Goal: Information Seeking & Learning: Learn about a topic

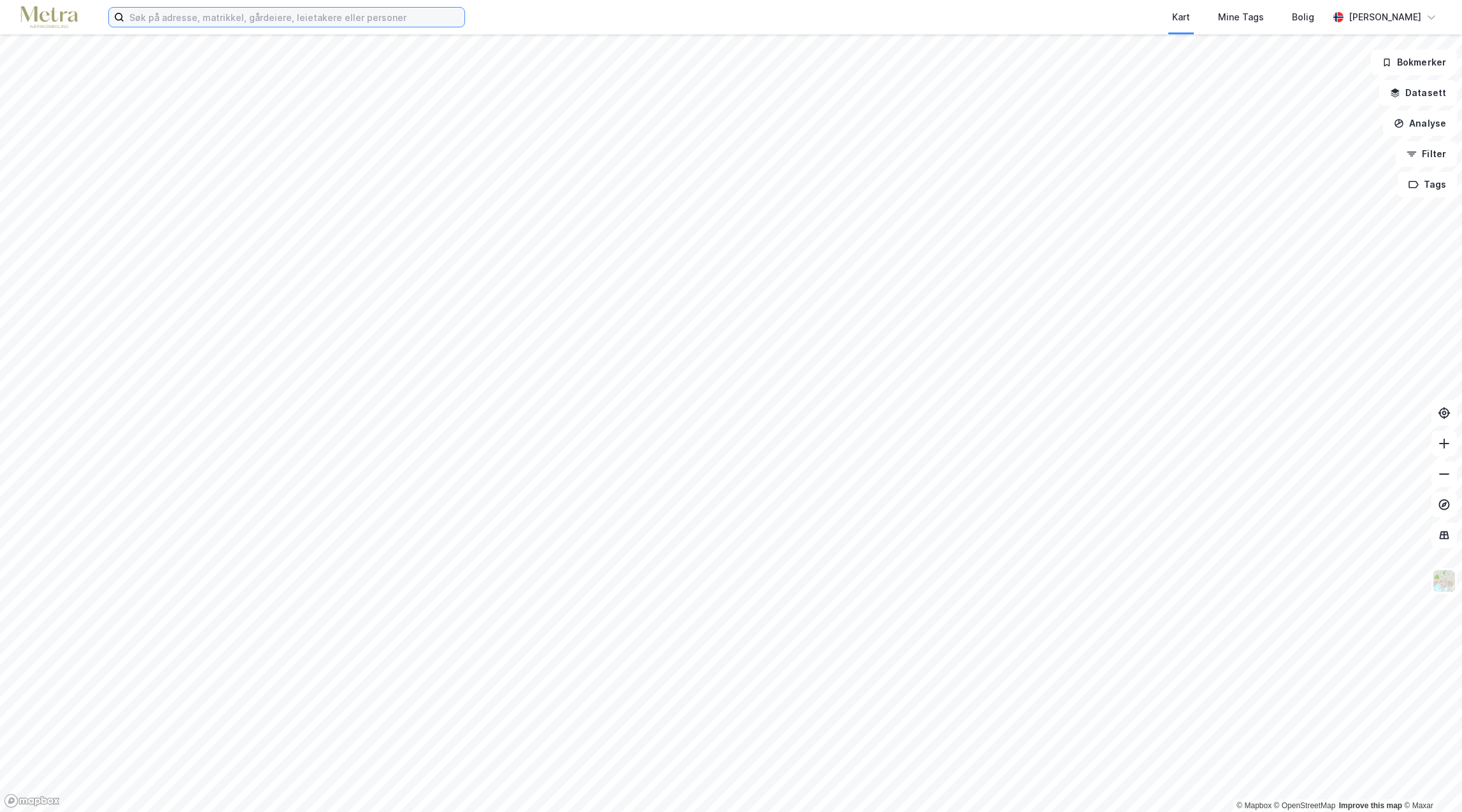
click at [168, 23] on input at bounding box center [294, 17] width 340 height 19
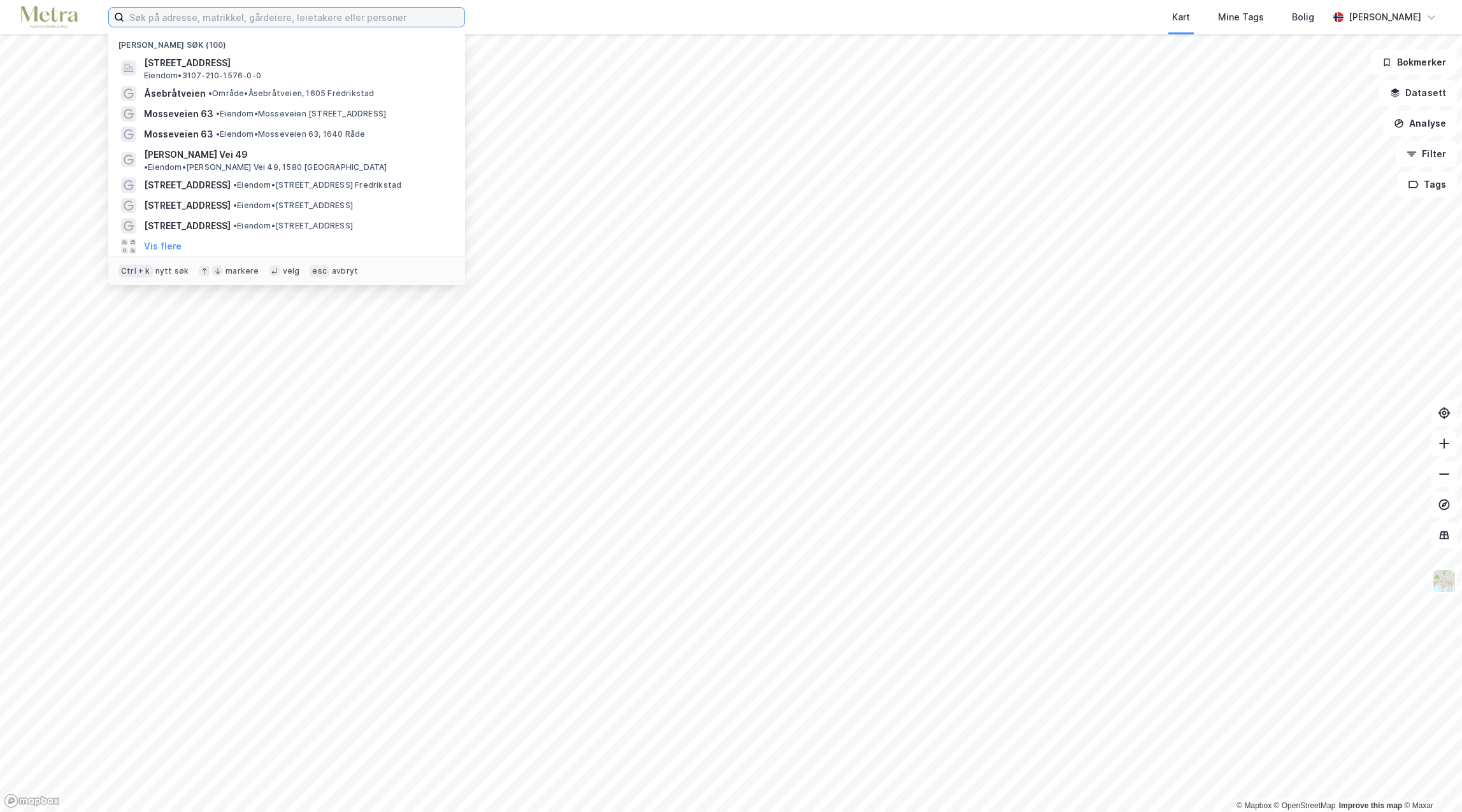
click at [172, 13] on input at bounding box center [294, 17] width 340 height 19
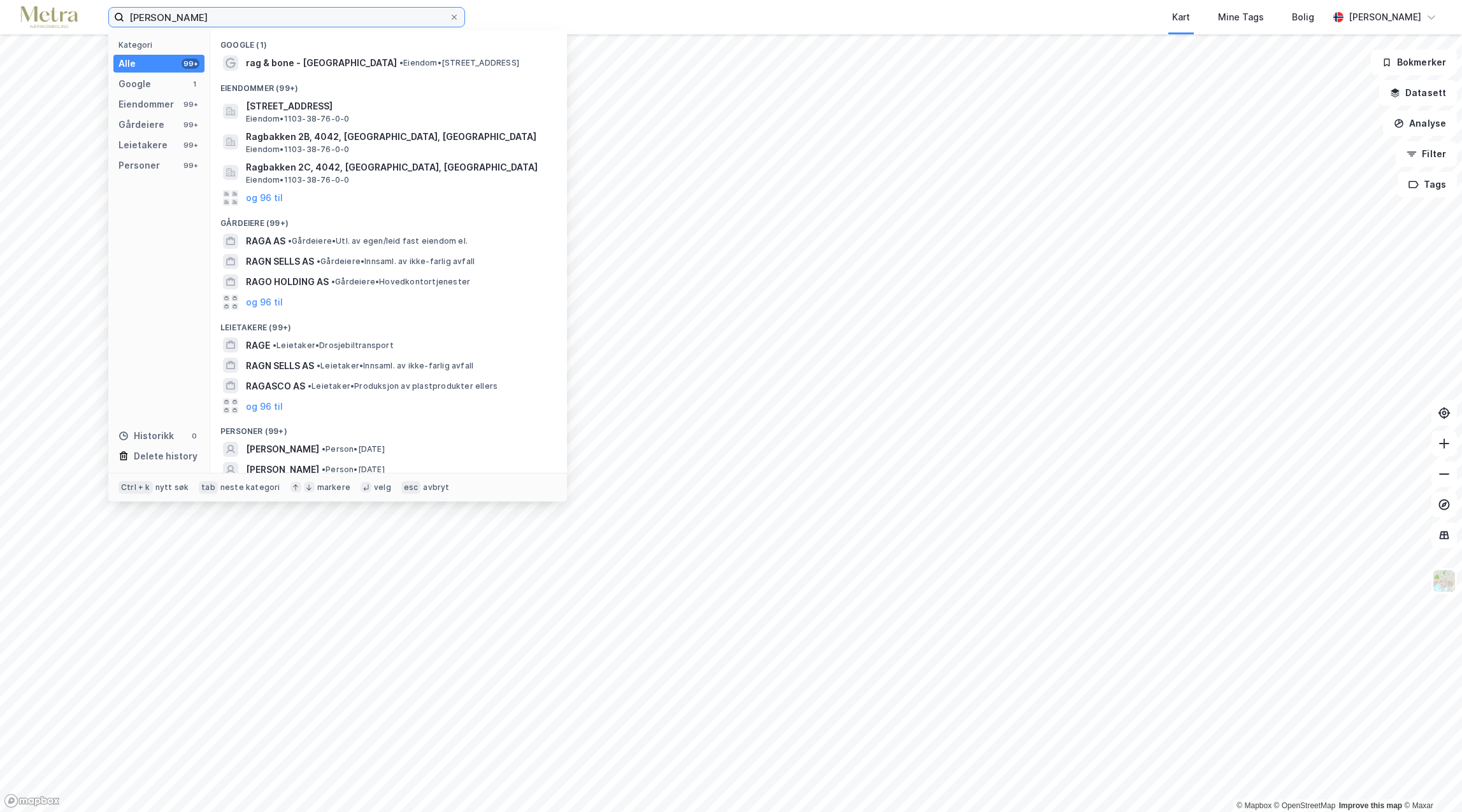
type input "[PERSON_NAME]"
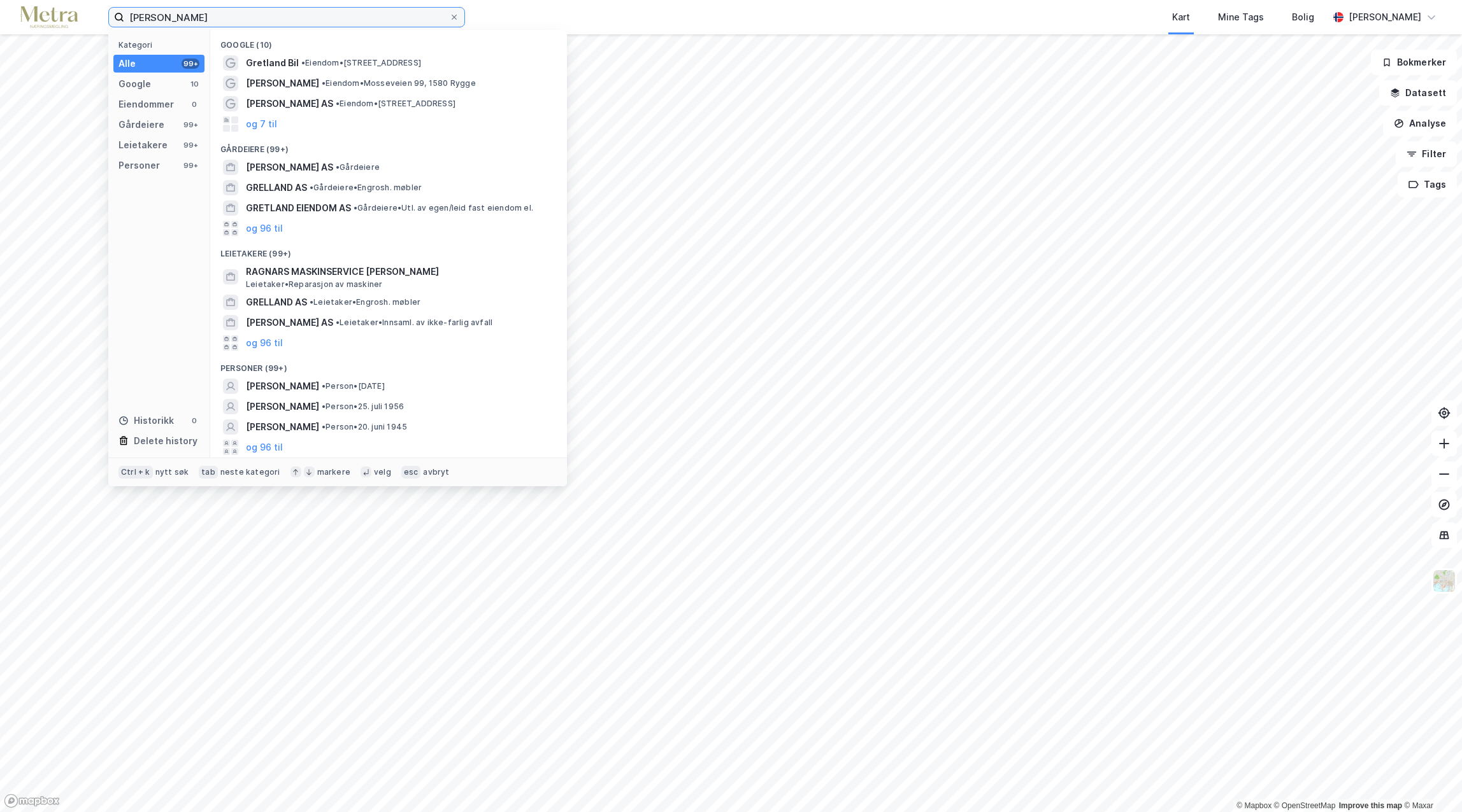
drag, startPoint x: 211, startPoint y: 14, endPoint x: 58, endPoint y: 19, distance: 153.1
click at [58, 19] on div "[PERSON_NAME] Kategori Alle 99+ Google 10 Eiendommer 0 Gårdeiere 99+ Leietakere…" at bounding box center [731, 17] width 1462 height 35
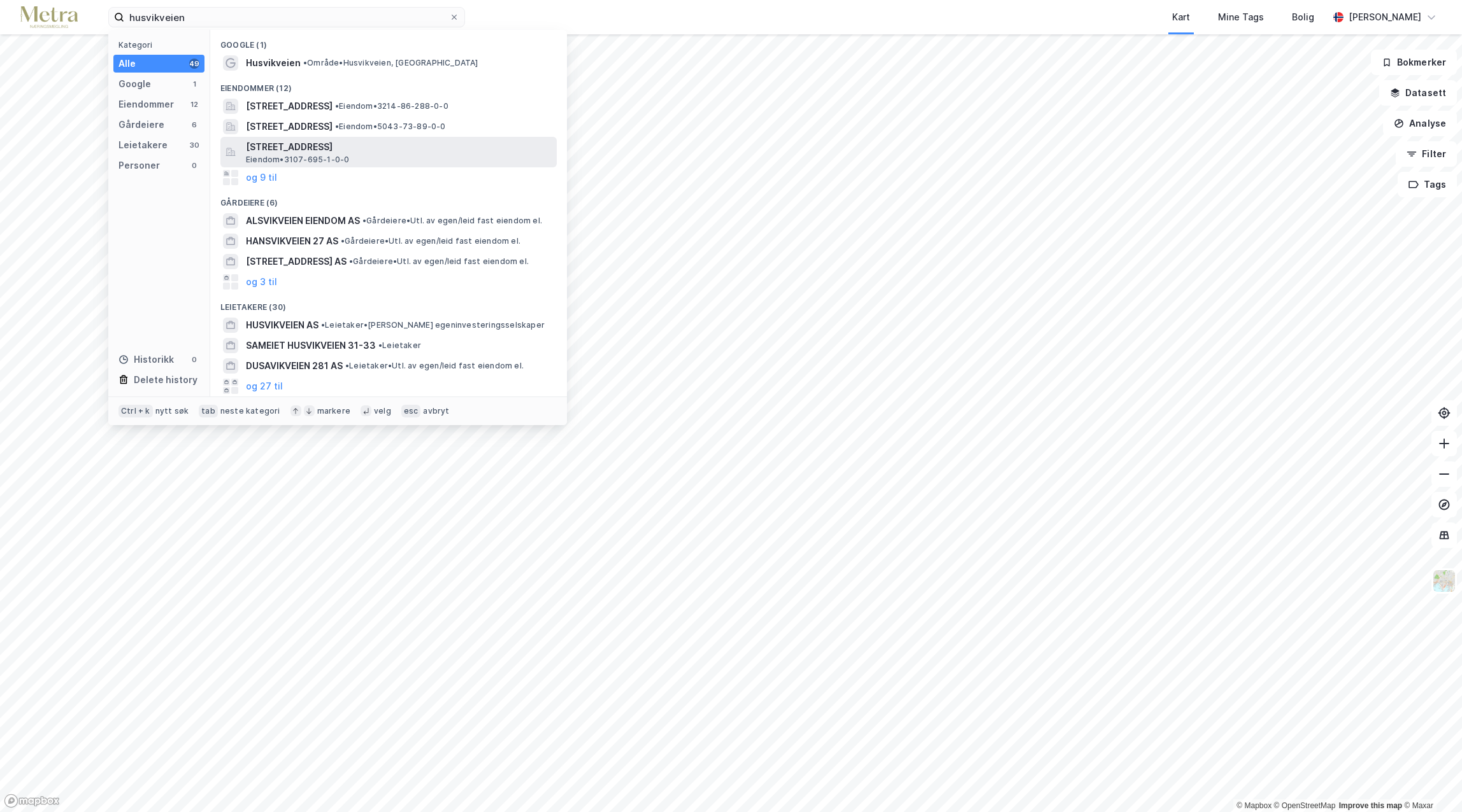
click at [328, 151] on span "[STREET_ADDRESS]" at bounding box center [398, 147] width 306 height 16
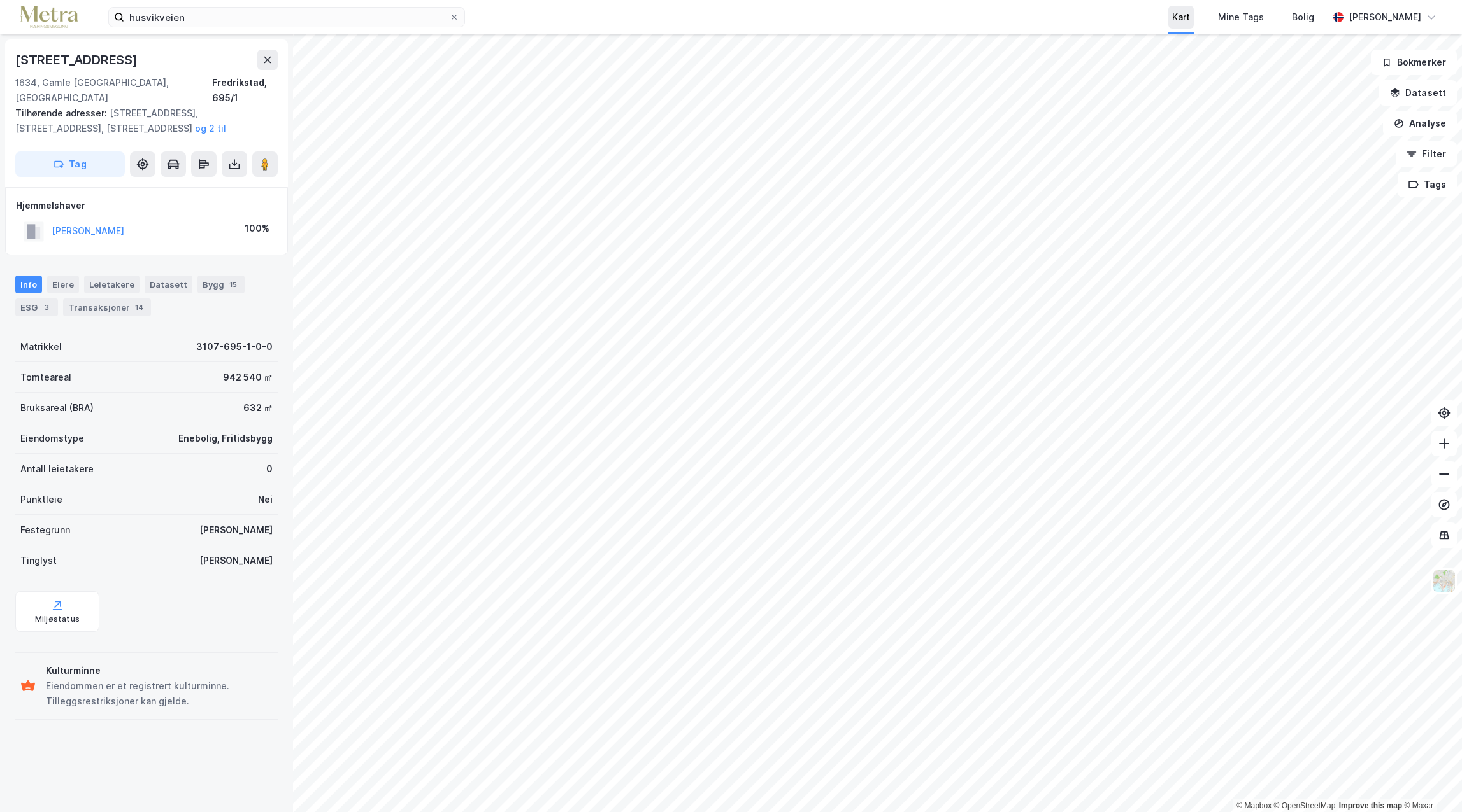
click at [1190, 23] on div "Kart" at bounding box center [1180, 18] width 18 height 16
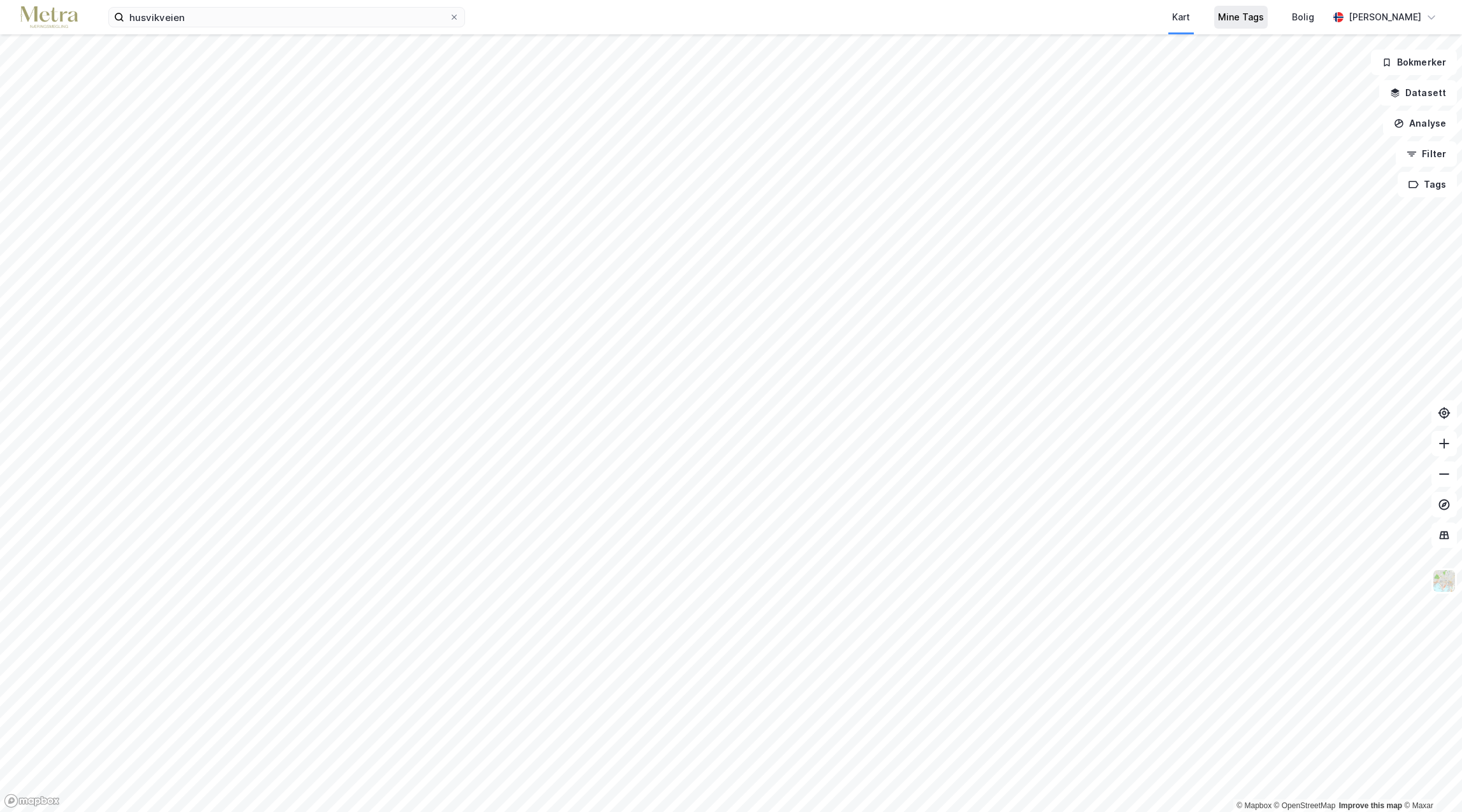
click at [1262, 20] on div "Mine Tags" at bounding box center [1241, 18] width 46 height 16
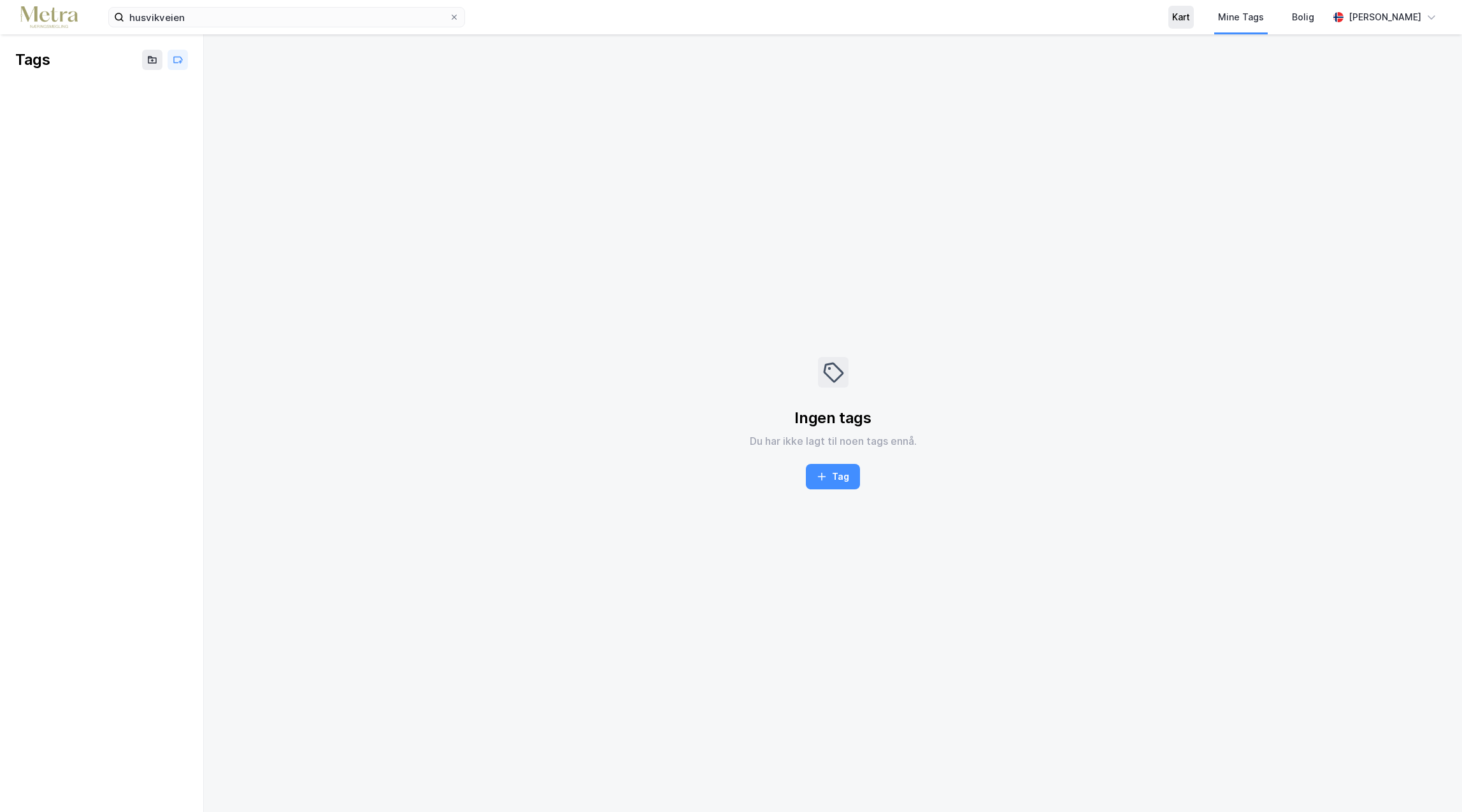
click at [1190, 20] on div "Kart" at bounding box center [1180, 18] width 18 height 16
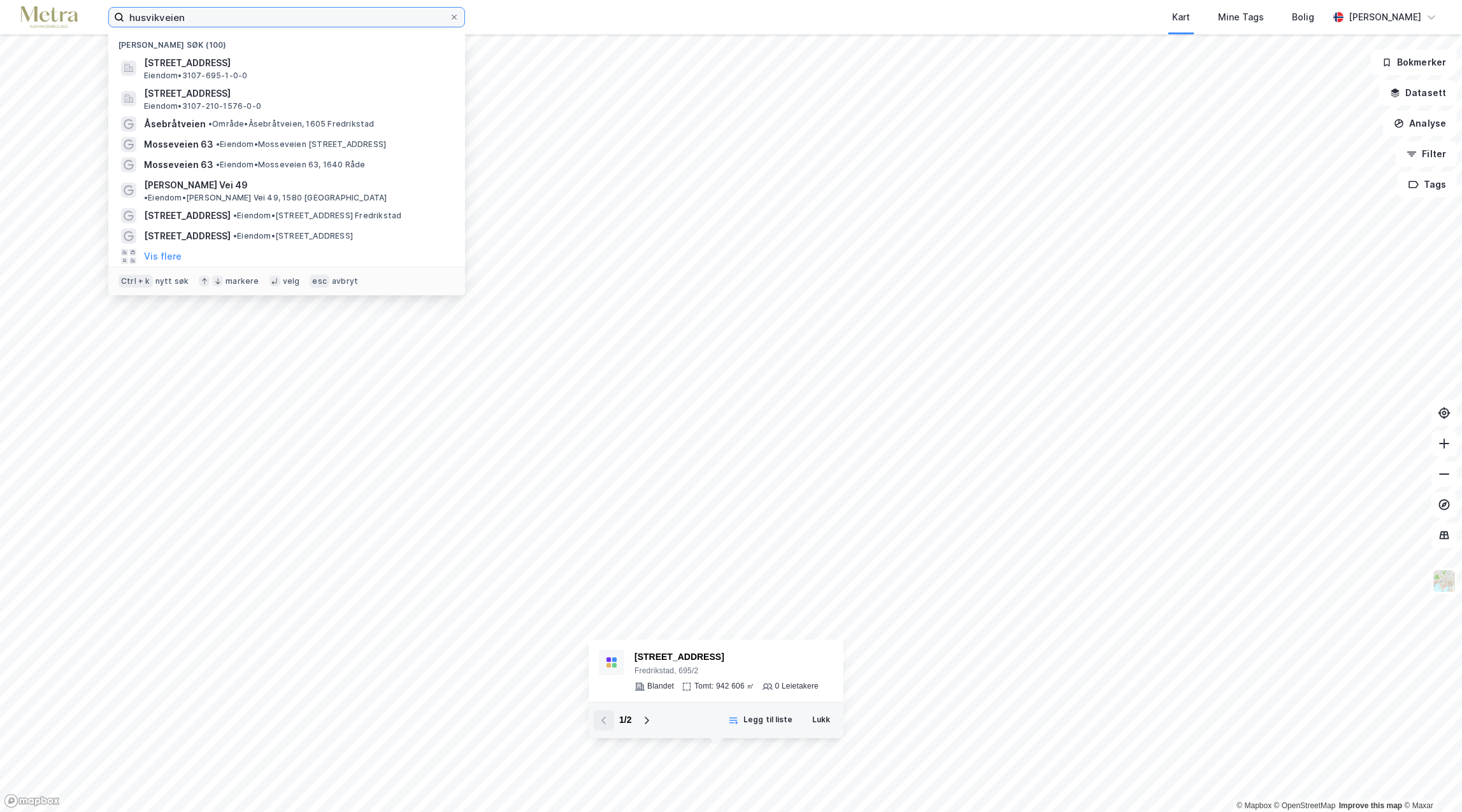
click at [205, 18] on input "husvikveien" at bounding box center [287, 17] width 325 height 19
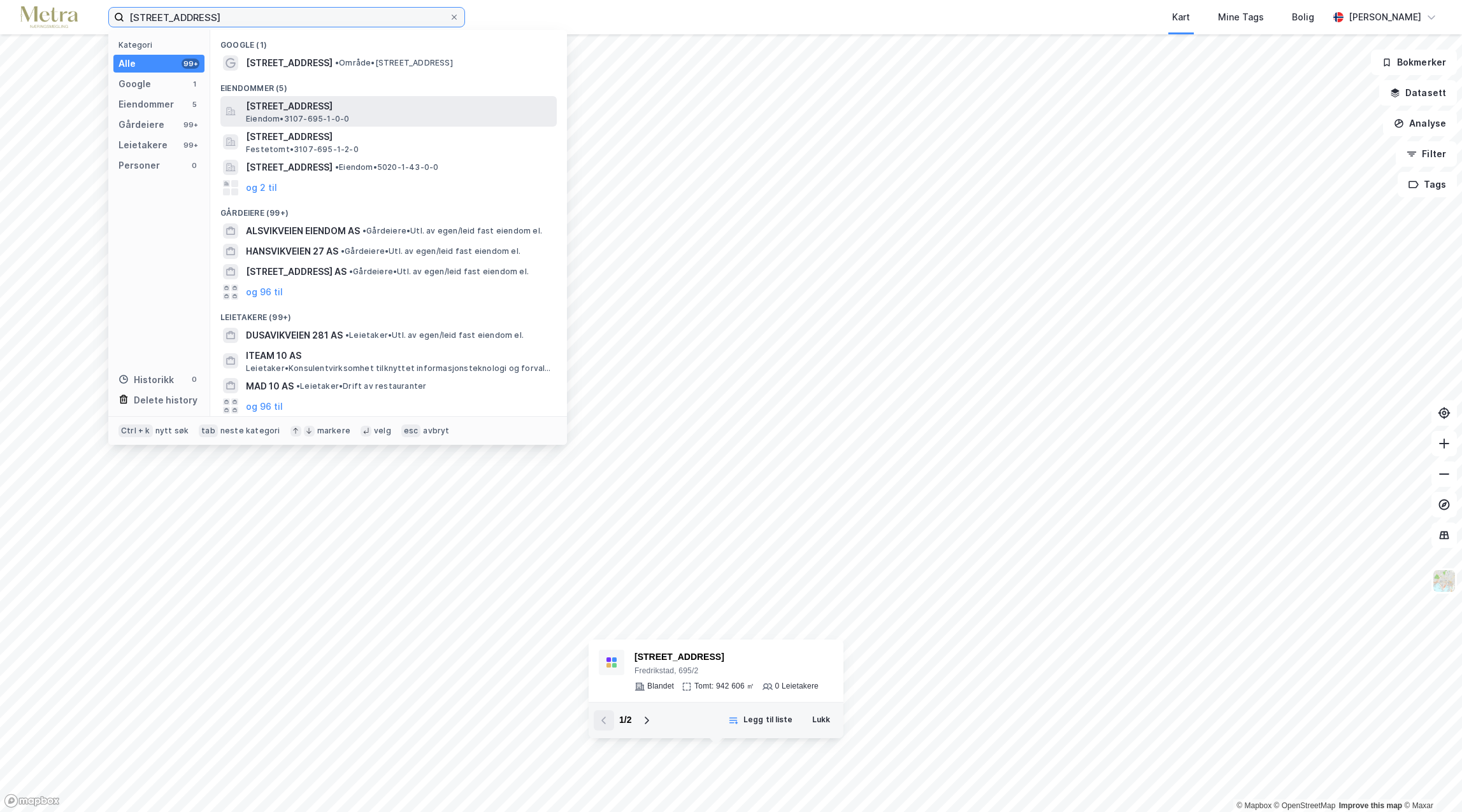
type input "[STREET_ADDRESS]"
click at [316, 109] on span "[STREET_ADDRESS]" at bounding box center [398, 107] width 306 height 16
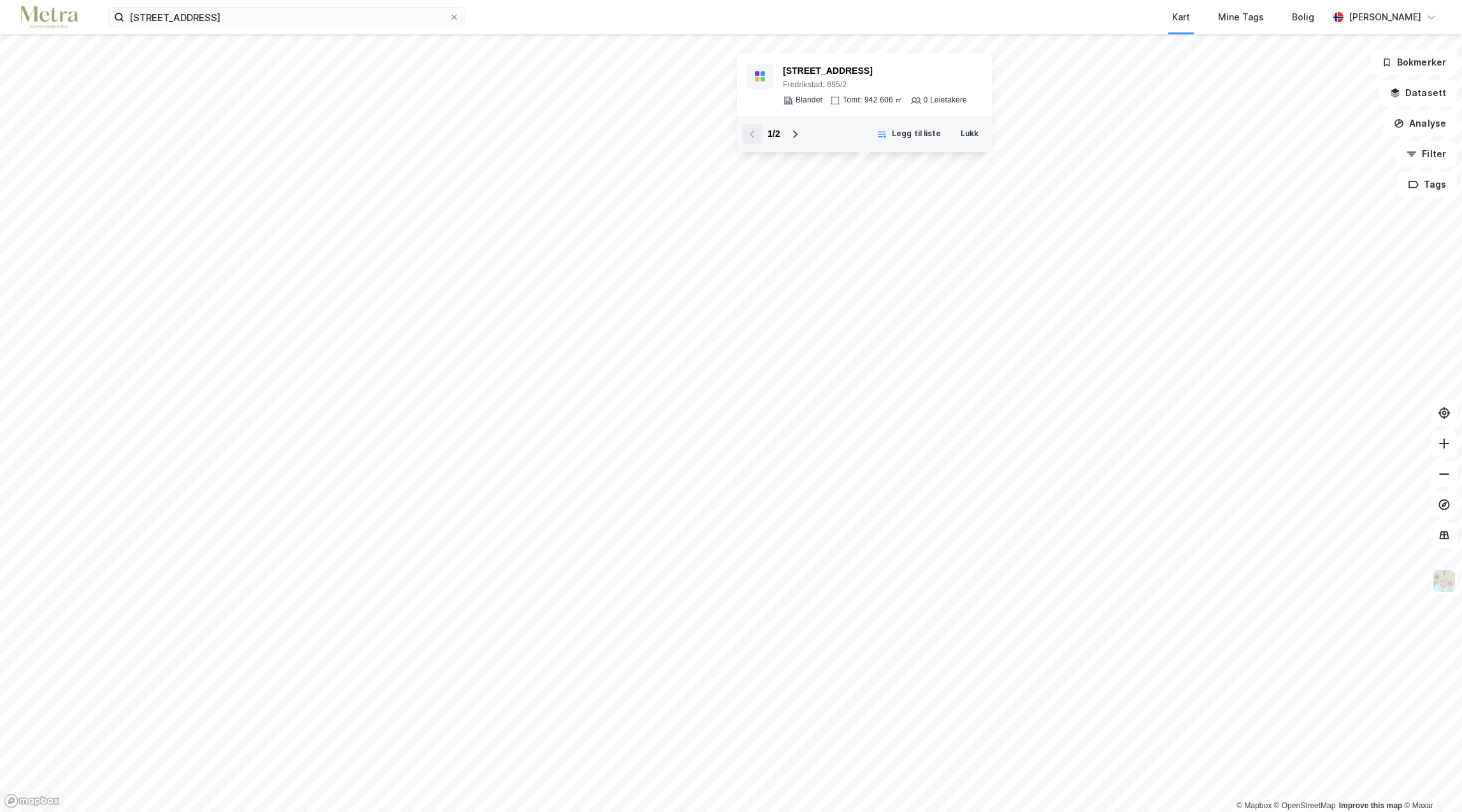
click at [239, 29] on div "[STREET_ADDRESS] Kart Mine Tags Bolig [PERSON_NAME]" at bounding box center [731, 17] width 1462 height 35
